Goal: Task Accomplishment & Management: Complete application form

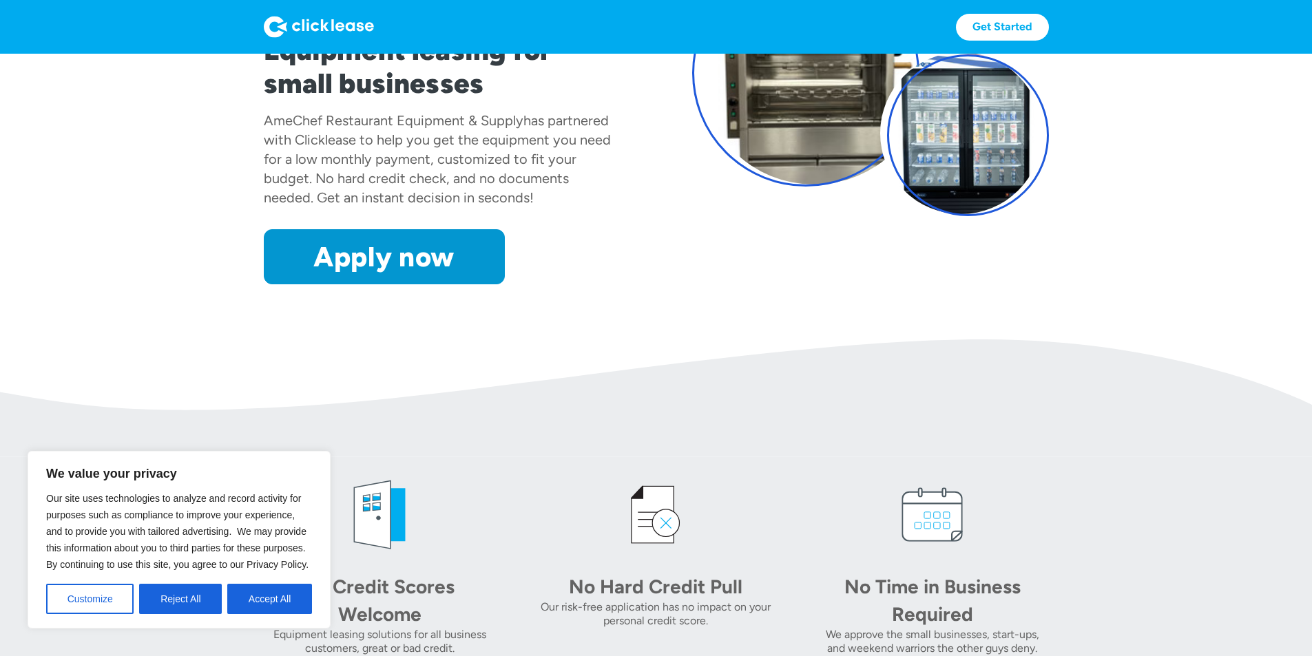
scroll to position [201, 0]
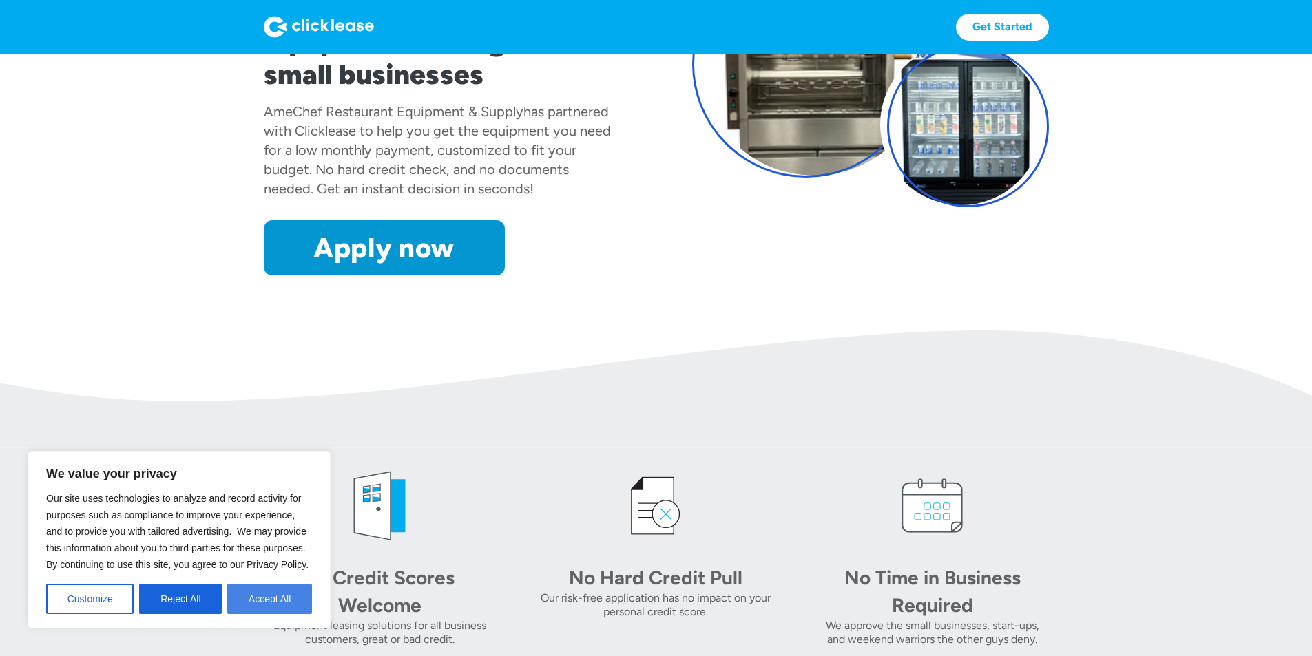
click at [244, 587] on button "Accept All" at bounding box center [269, 599] width 85 height 30
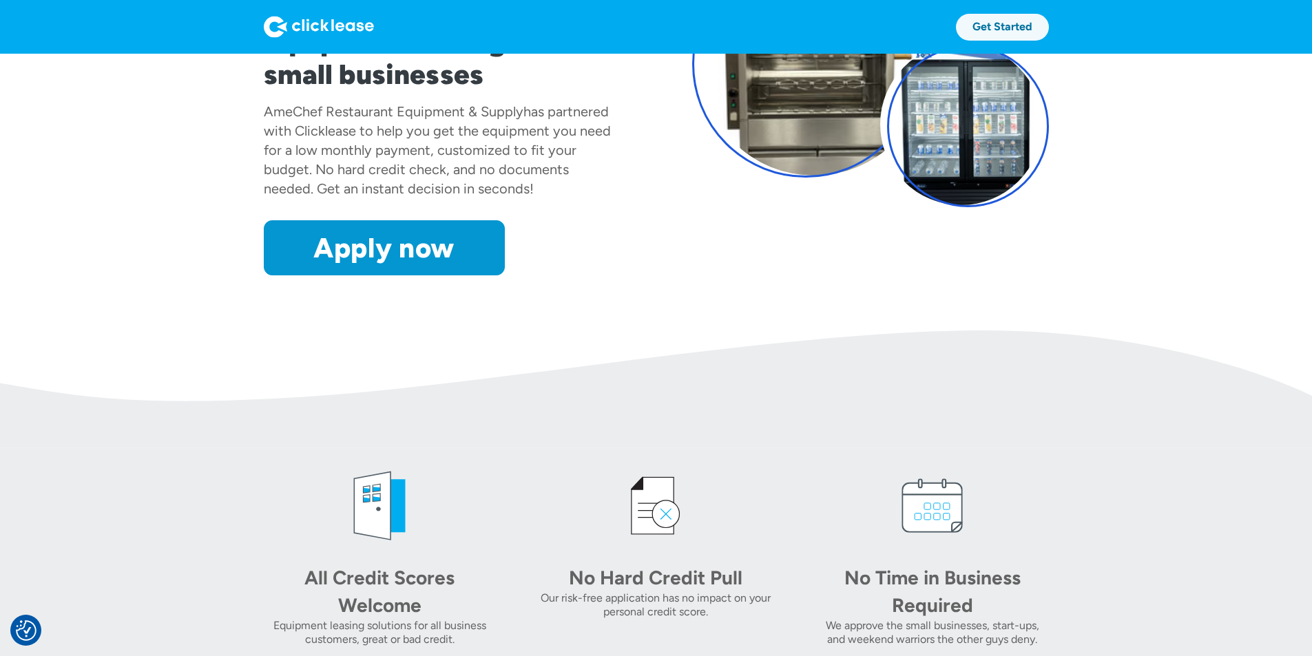
click at [1049, 19] on link "Get Started" at bounding box center [1002, 27] width 93 height 27
